Goal: Task Accomplishment & Management: Use online tool/utility

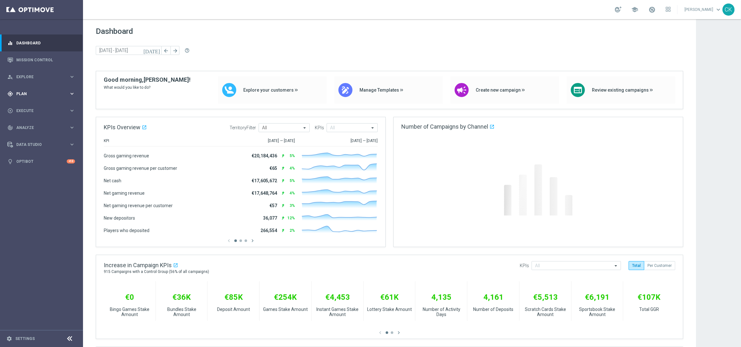
click at [24, 94] on span "Plan" at bounding box center [42, 94] width 53 height 4
click at [31, 127] on span "Templates" at bounding box center [40, 126] width 46 height 4
click at [31, 134] on link "Optimail" at bounding box center [43, 135] width 47 height 5
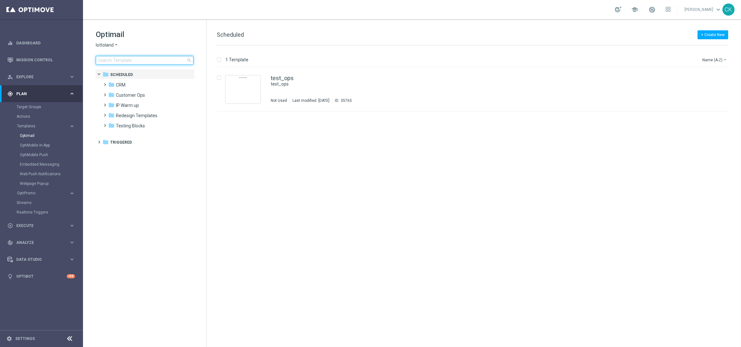
click at [119, 62] on input at bounding box center [145, 60] width 98 height 9
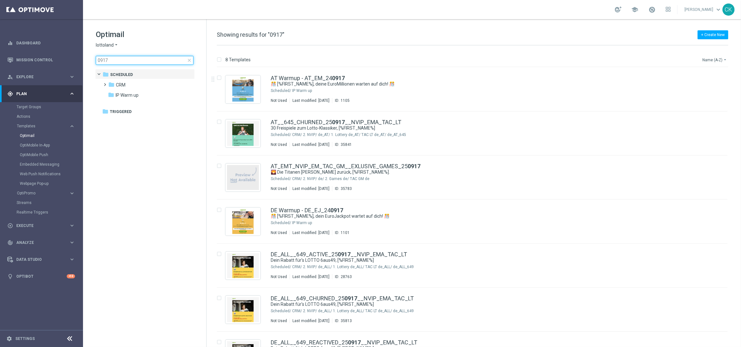
type input "0917"
click at [722, 58] on button "Name (A-Z) arrow_drop_down" at bounding box center [715, 60] width 27 height 8
click at [708, 88] on span "Date Modified (Newest)" at bounding box center [704, 88] width 43 height 4
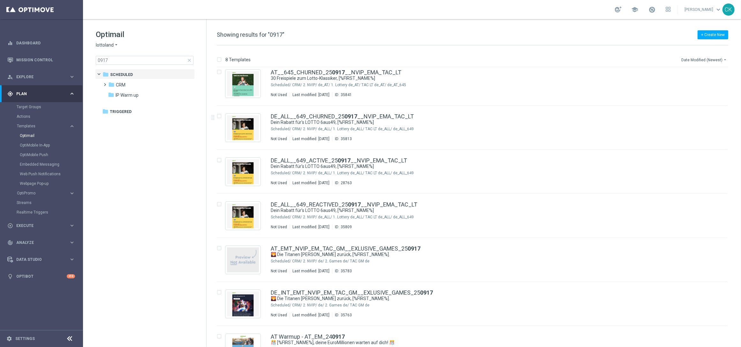
scroll to position [12, 0]
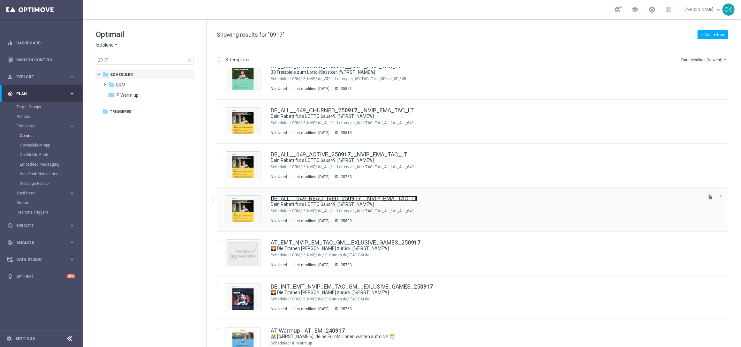
click at [294, 196] on link "DE_ALL__649_REACTIVED_25 0917 __NVIP_EMA_TAC_LT" at bounding box center [344, 199] width 147 height 6
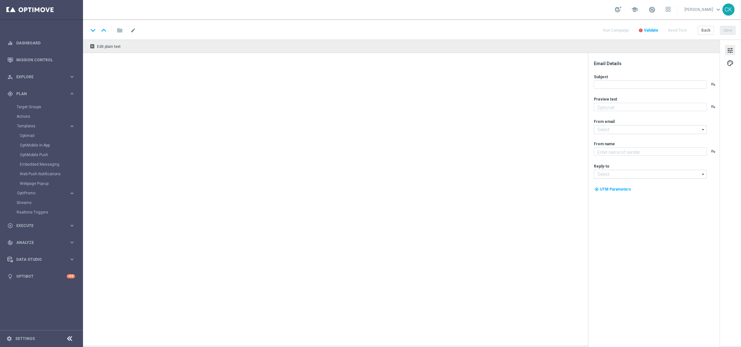
type textarea "5 € geschenkt."
type input "mail@crm.lottoland.com"
type textarea "Lottoland"
type input "service@lottoland.com"
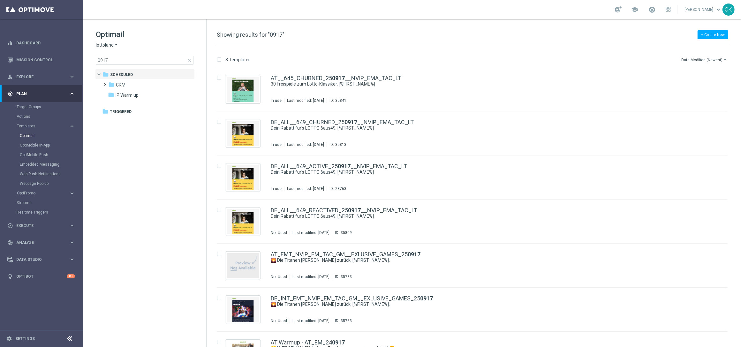
click at [188, 60] on span "close" at bounding box center [189, 60] width 5 height 5
